Goal: Check status: Check status

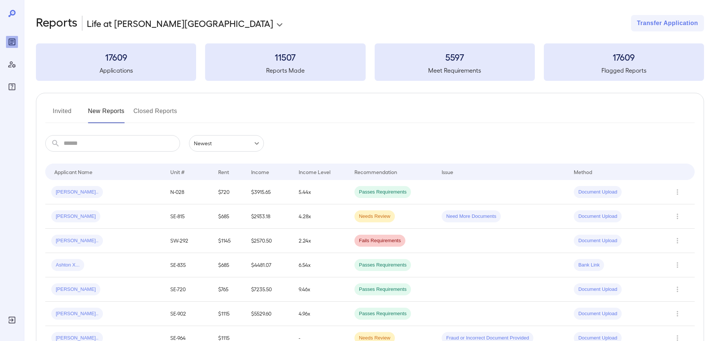
click at [120, 58] on h3 "17609" at bounding box center [116, 57] width 160 height 12
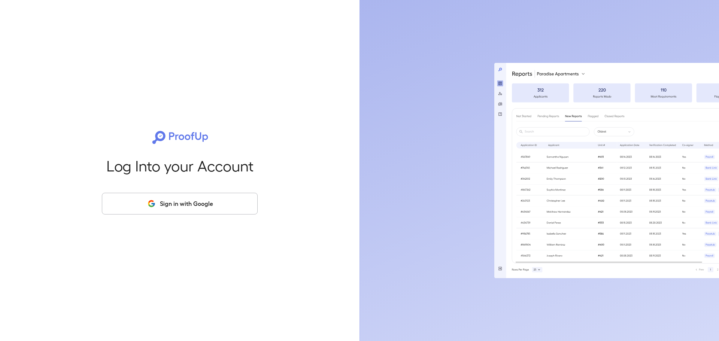
click at [175, 205] on button "Sign in with Google" at bounding box center [180, 204] width 156 height 22
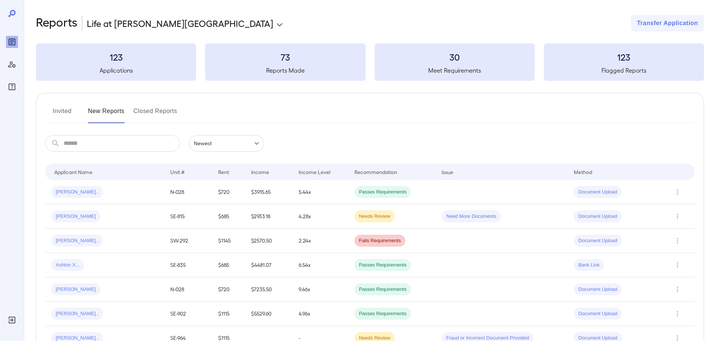
click at [686, 191] on td at bounding box center [678, 192] width 31 height 24
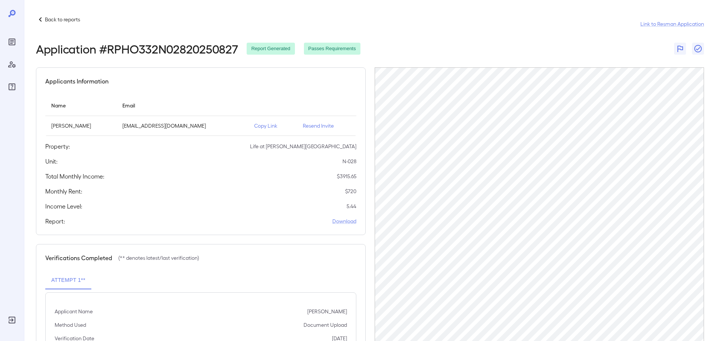
click at [44, 21] on icon at bounding box center [40, 19] width 9 height 9
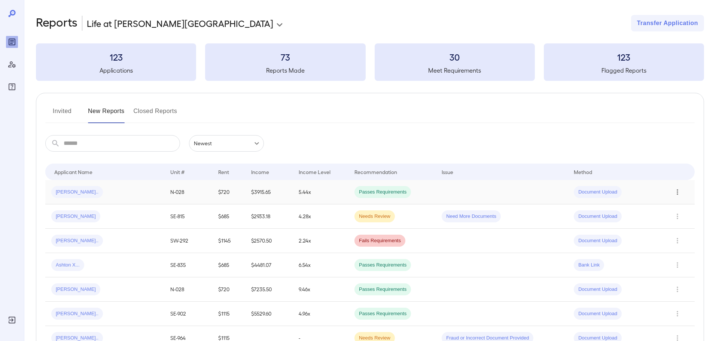
click at [674, 196] on icon "Row Actions" at bounding box center [677, 192] width 8 height 9
click at [672, 243] on li "Close Report" at bounding box center [682, 243] width 59 height 12
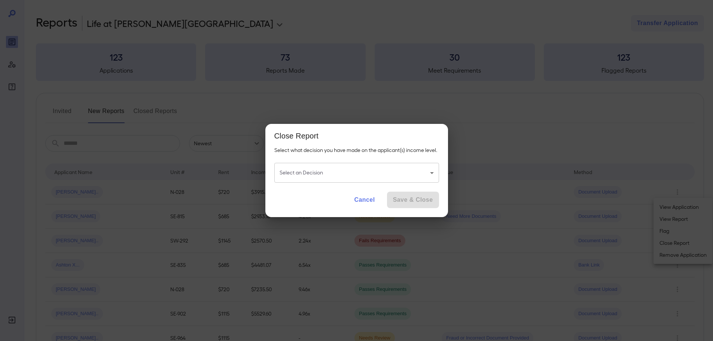
click at [358, 173] on body "**********" at bounding box center [356, 170] width 713 height 341
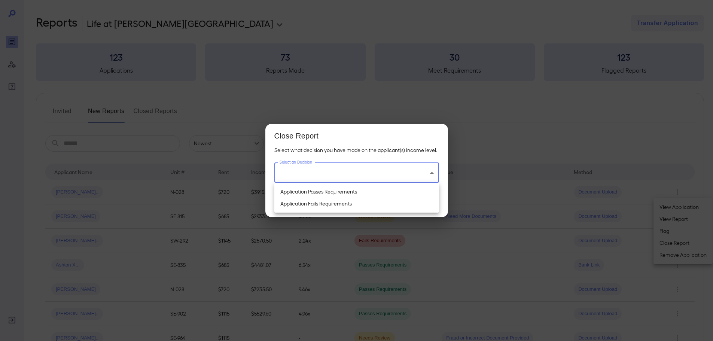
click at [369, 106] on div at bounding box center [356, 170] width 713 height 341
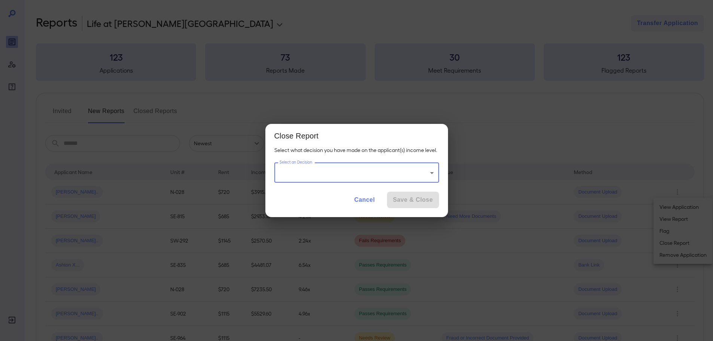
click at [364, 197] on button "Cancel" at bounding box center [364, 200] width 33 height 16
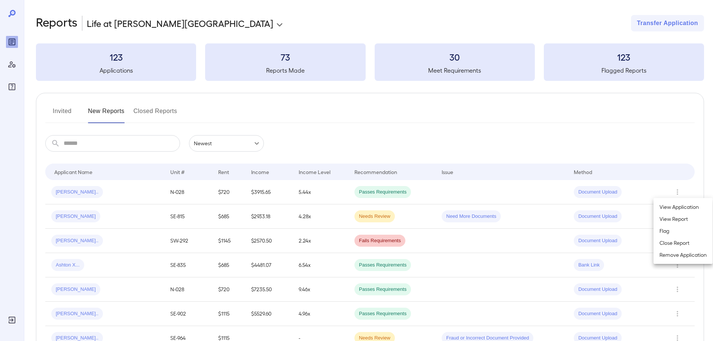
click at [452, 132] on div at bounding box center [356, 170] width 713 height 341
click at [59, 108] on button "Invited" at bounding box center [62, 114] width 34 height 18
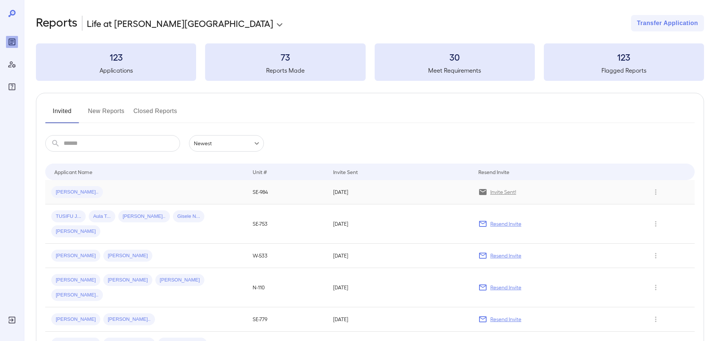
click at [493, 193] on p "Invite Sent!" at bounding box center [503, 191] width 26 height 7
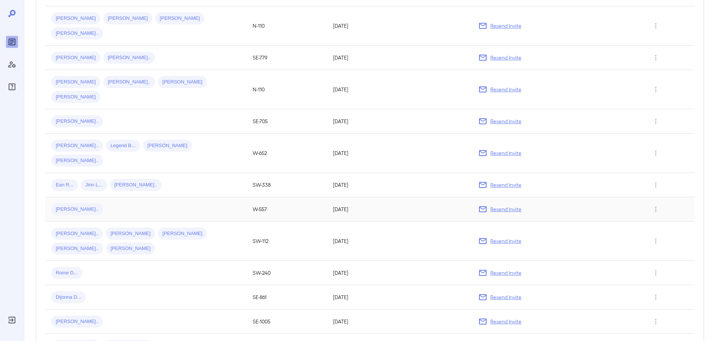
scroll to position [262, 0]
